Goal: Check status: Check status

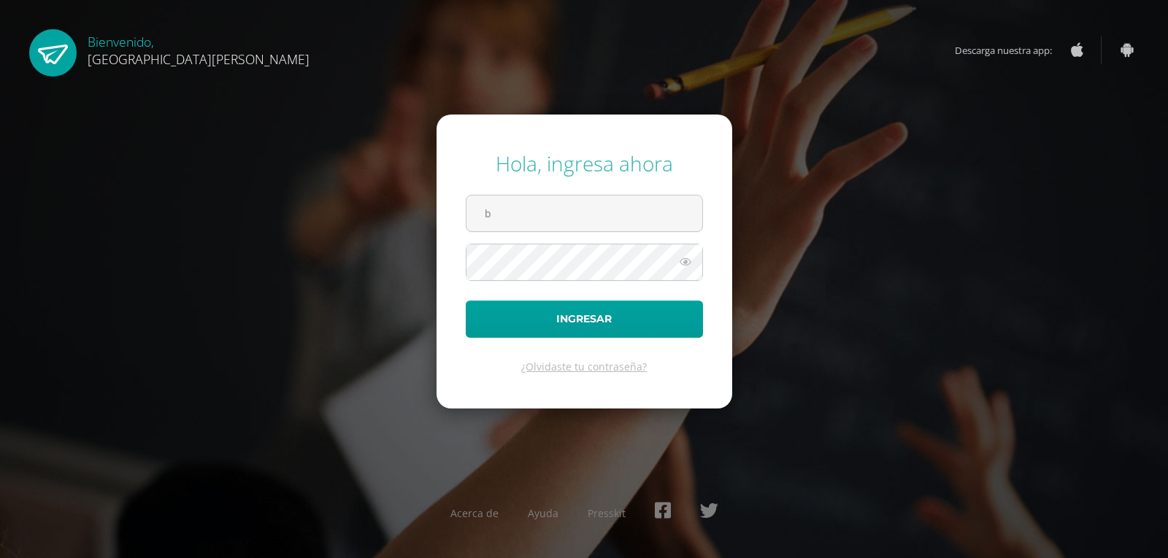
type input "[PERSON_NAME][EMAIL_ADDRESS][DOMAIN_NAME]"
click at [466, 301] on button "Ingresar" at bounding box center [584, 319] width 237 height 37
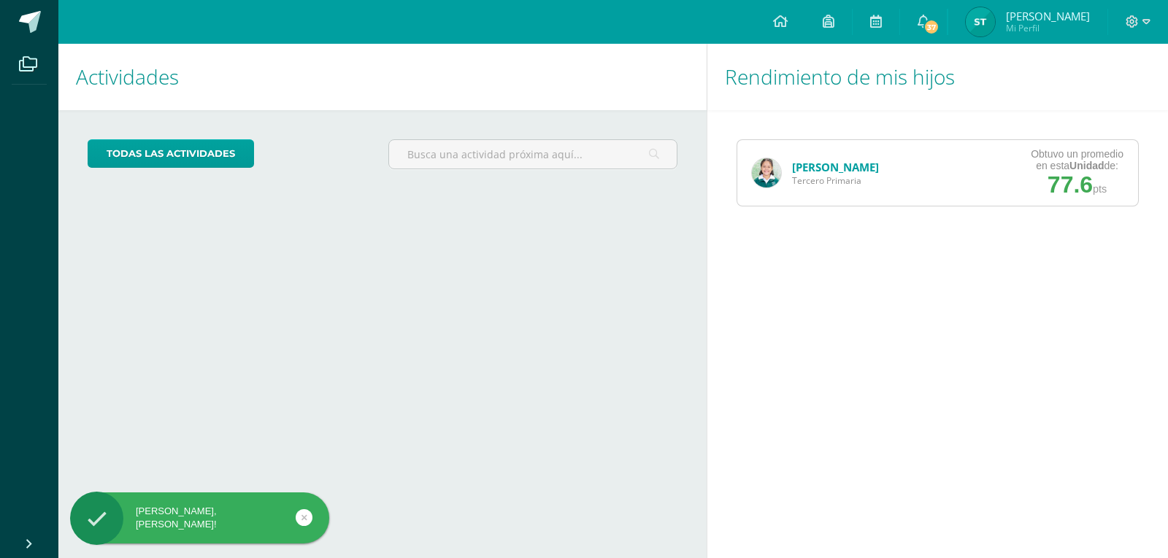
click at [810, 166] on link "[PERSON_NAME]" at bounding box center [835, 167] width 87 height 15
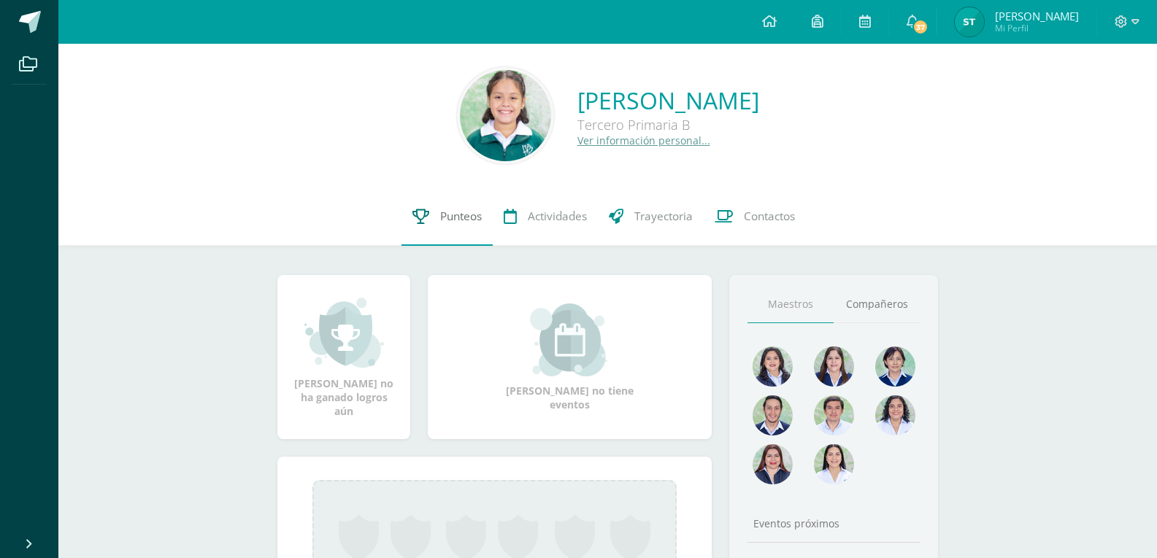
click at [464, 211] on span "Punteos" at bounding box center [461, 216] width 42 height 15
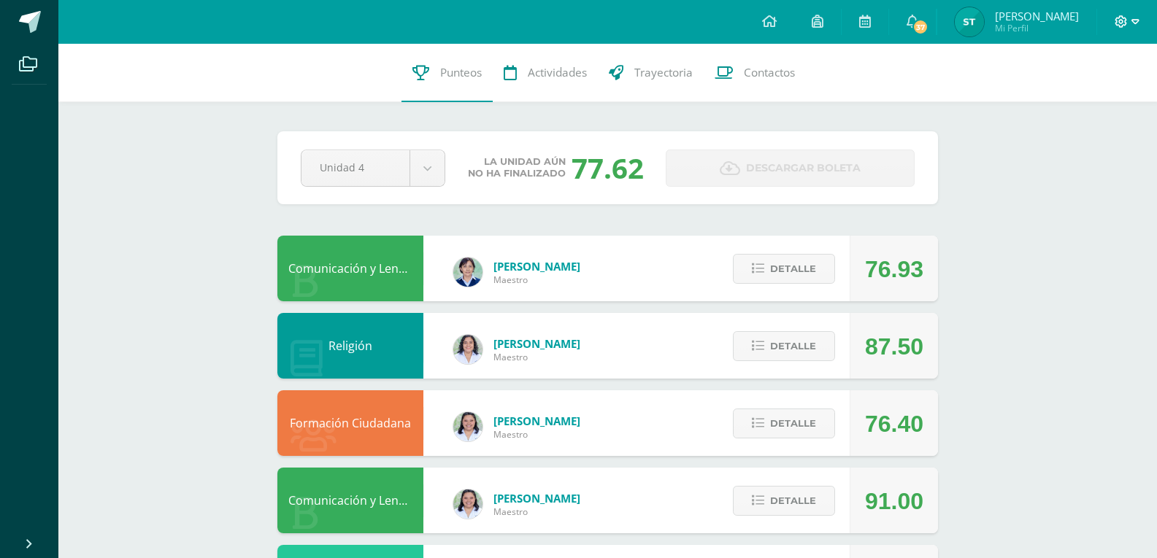
click at [1128, 16] on span at bounding box center [1126, 22] width 25 height 16
click at [1079, 102] on span "Cerrar sesión" at bounding box center [1090, 100] width 66 height 14
